Goal: Task Accomplishment & Management: Manage account settings

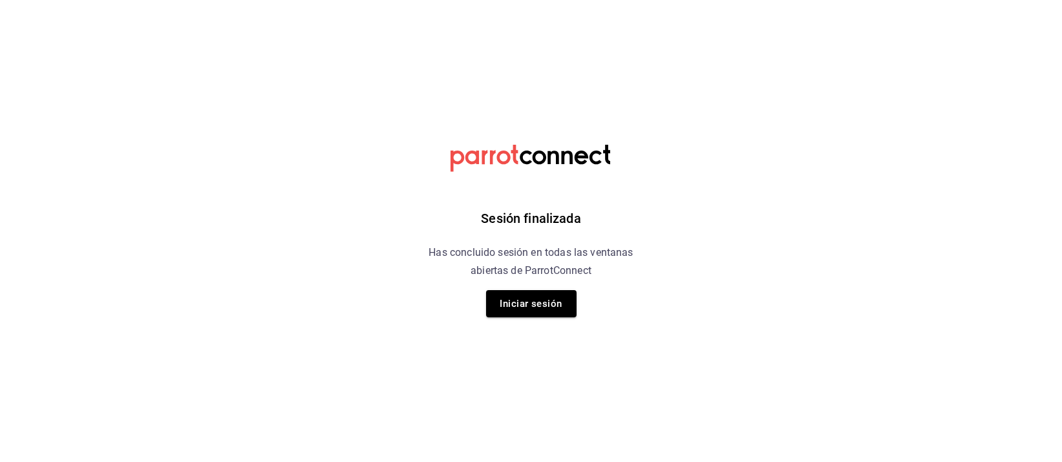
click at [538, 296] on button "Iniciar sesión" at bounding box center [531, 303] width 91 height 27
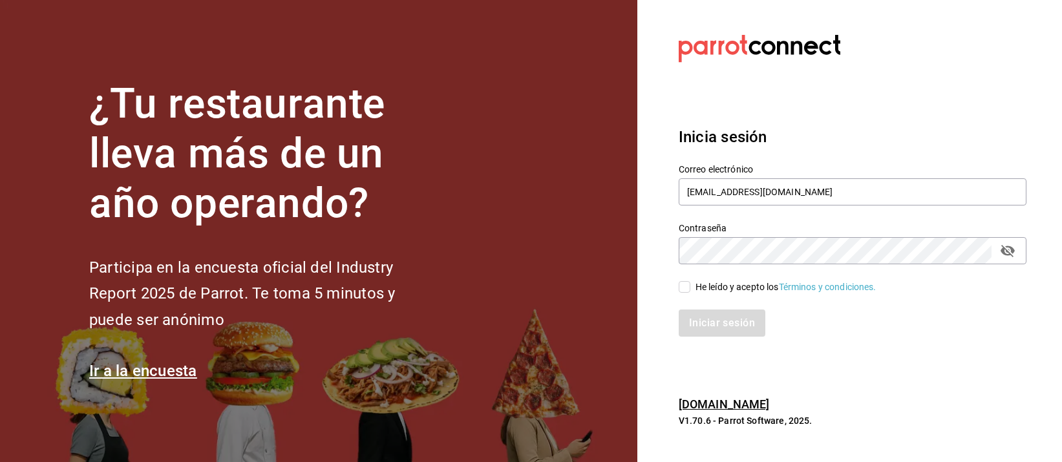
click at [714, 281] on div "He leído y acepto los Términos y condiciones." at bounding box center [786, 288] width 181 height 14
click at [691, 281] on input "He leído y acepto los Términos y condiciones." at bounding box center [685, 287] width 12 height 12
checkbox input "true"
click at [718, 314] on button "Iniciar sesión" at bounding box center [723, 323] width 88 height 27
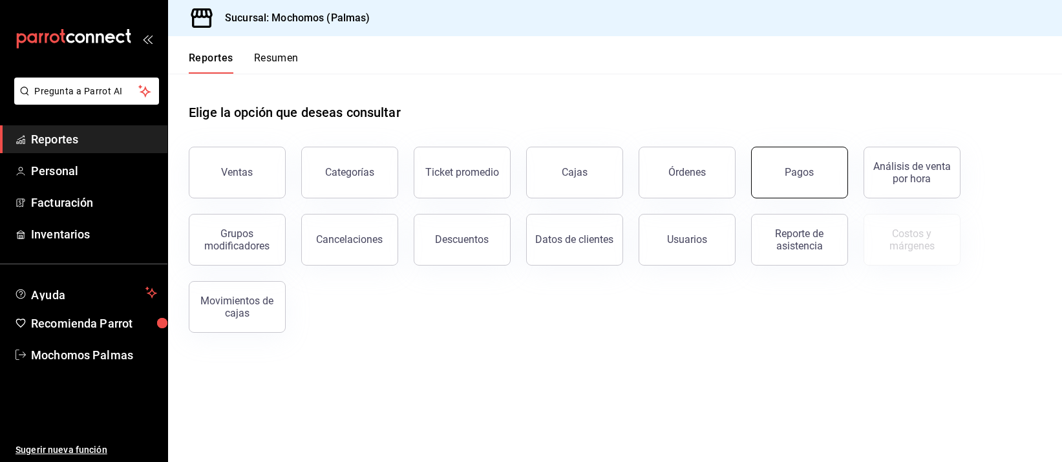
click at [828, 194] on button "Pagos" at bounding box center [799, 173] width 97 height 52
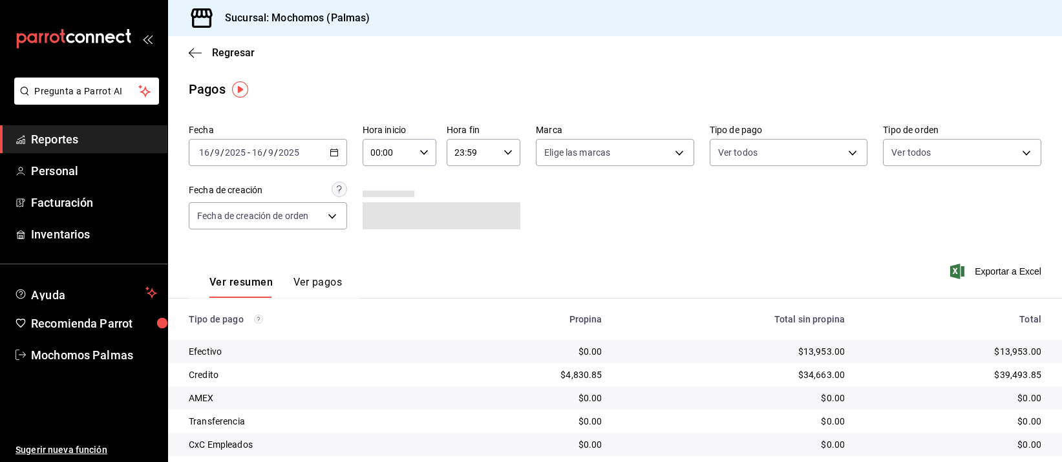
click at [380, 148] on input "00:00" at bounding box center [389, 153] width 52 height 26
click at [381, 255] on span "05" at bounding box center [378, 260] width 16 height 10
type input "05:00"
click at [564, 62] on div at bounding box center [531, 231] width 1062 height 462
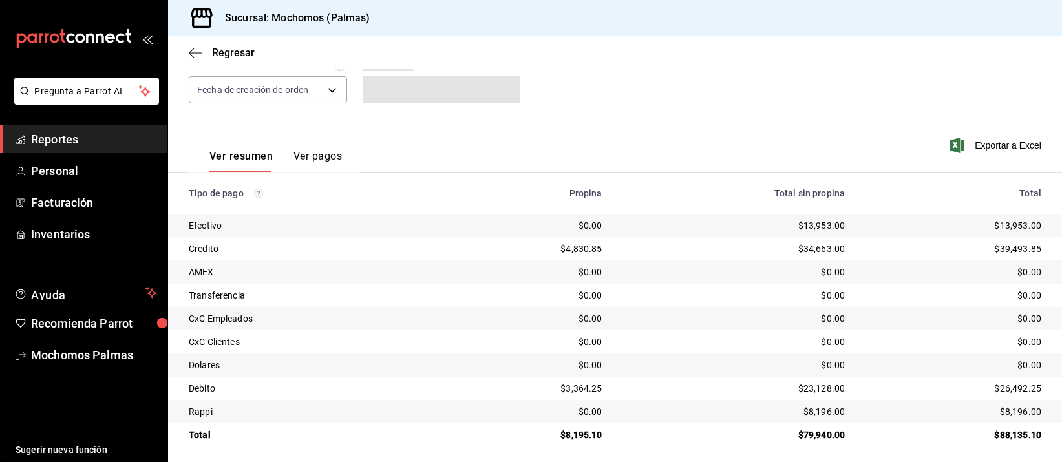
scroll to position [131, 0]
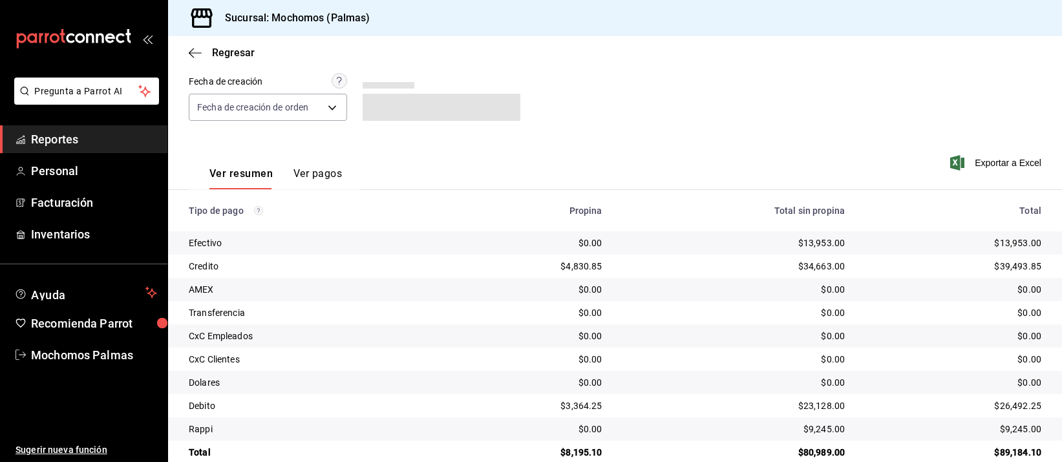
scroll to position [131, 0]
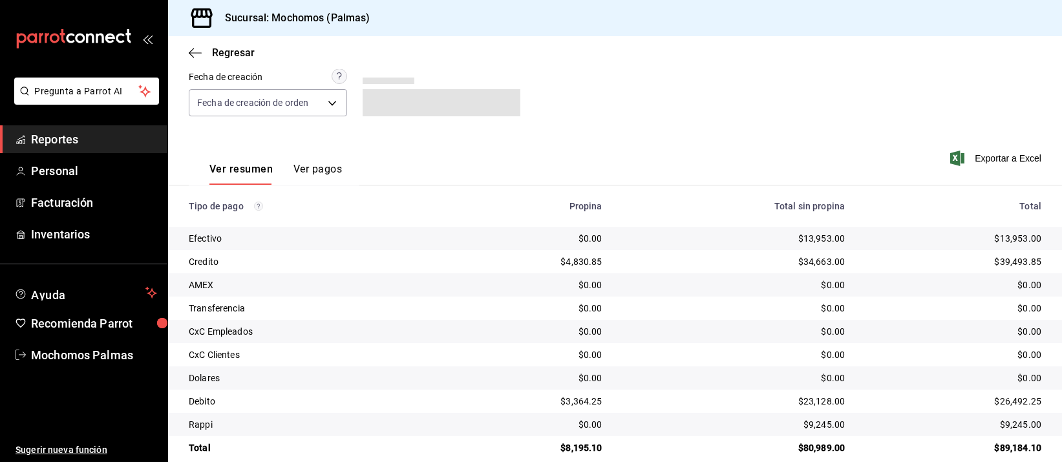
scroll to position [131, 0]
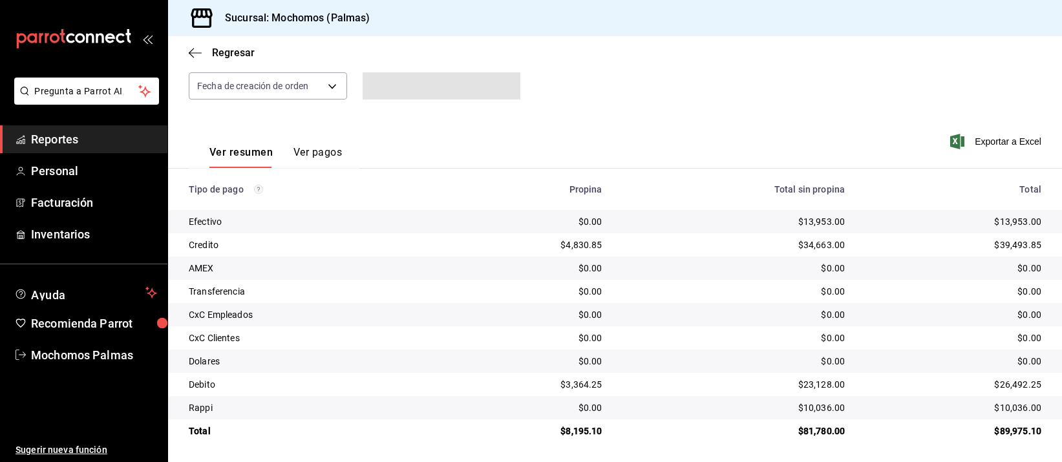
scroll to position [131, 0]
